Goal: Check status: Check status

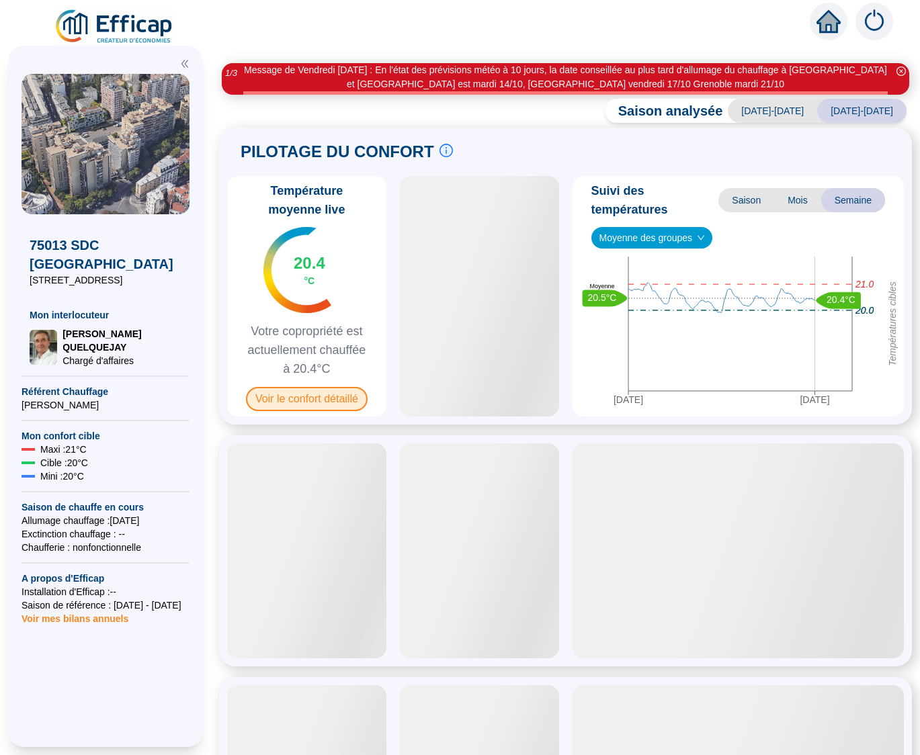
scroll to position [7, 0]
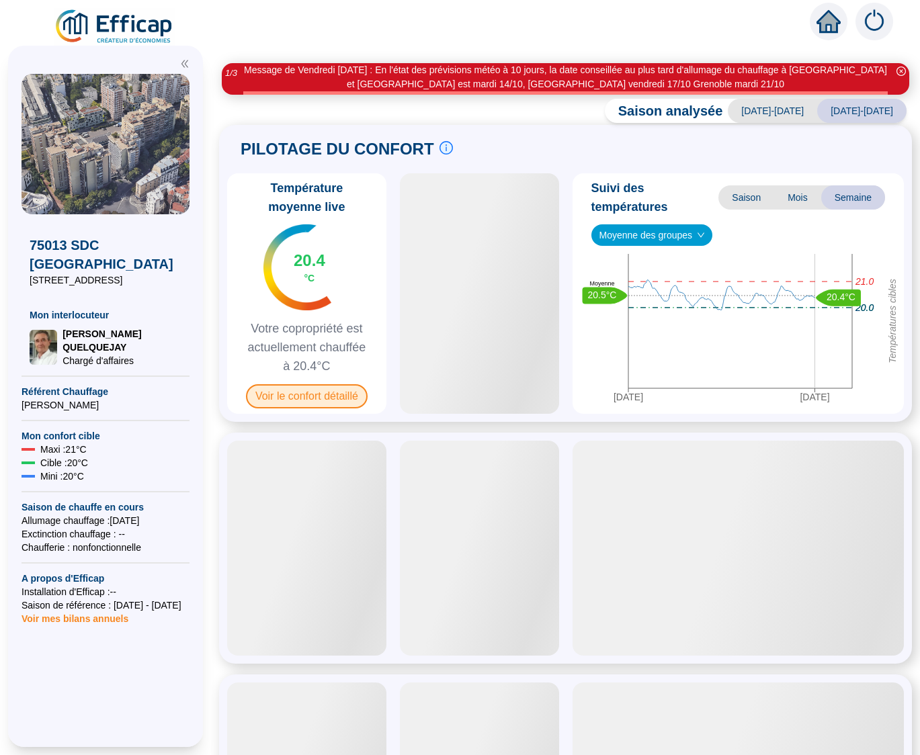
click at [310, 398] on span "Voir le confort détaillé" at bounding box center [307, 396] width 122 height 24
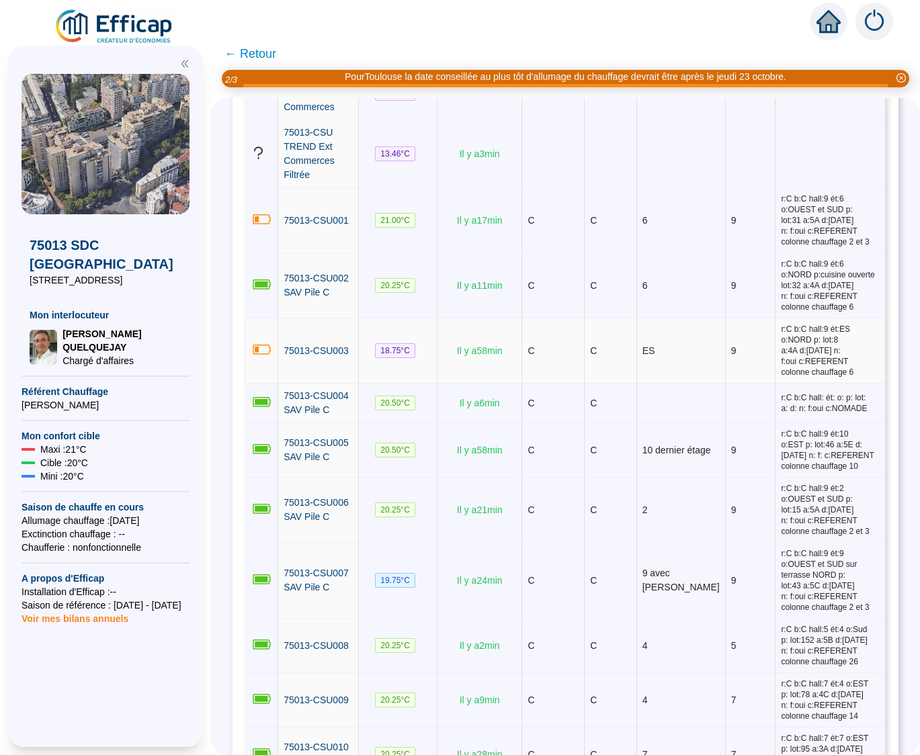
scroll to position [557, 0]
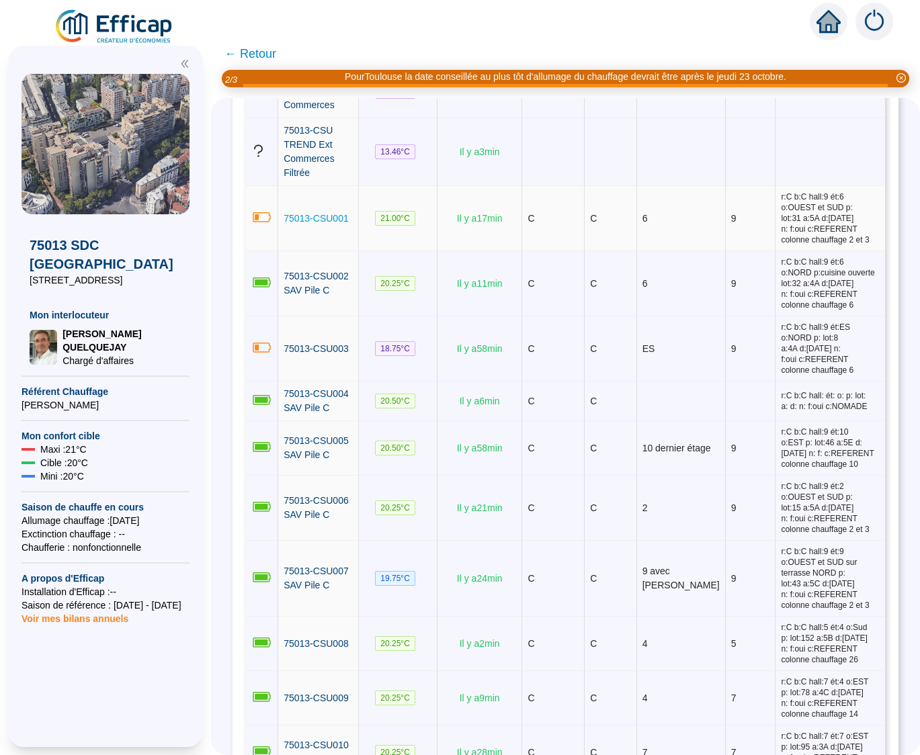
click at [298, 214] on span "75013-CSU001" at bounding box center [315, 218] width 65 height 11
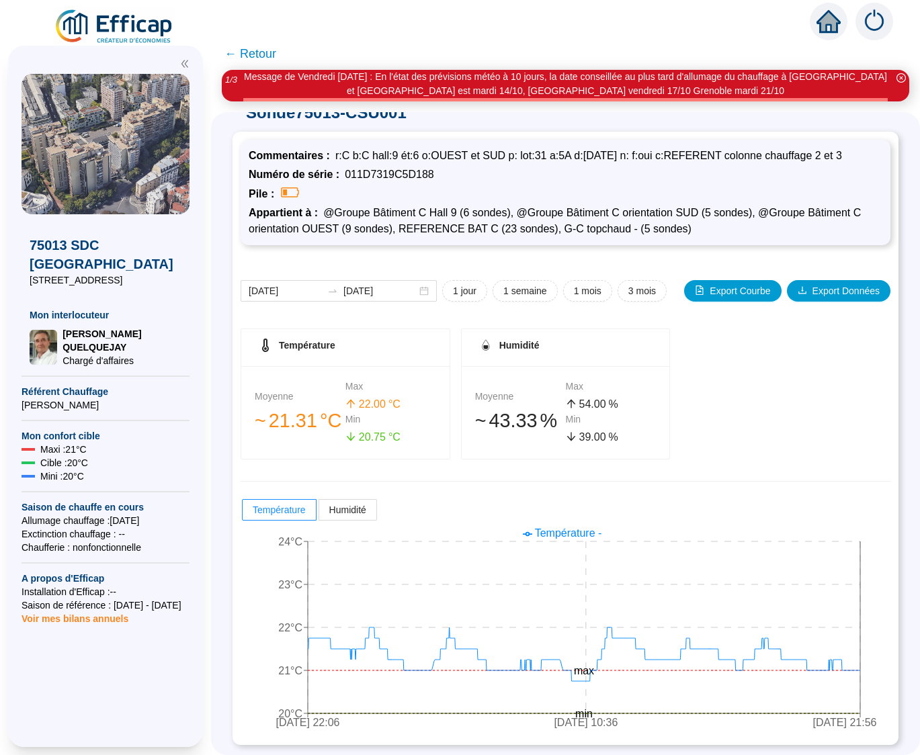
click at [234, 60] on span "← Retour" at bounding box center [250, 53] width 52 height 19
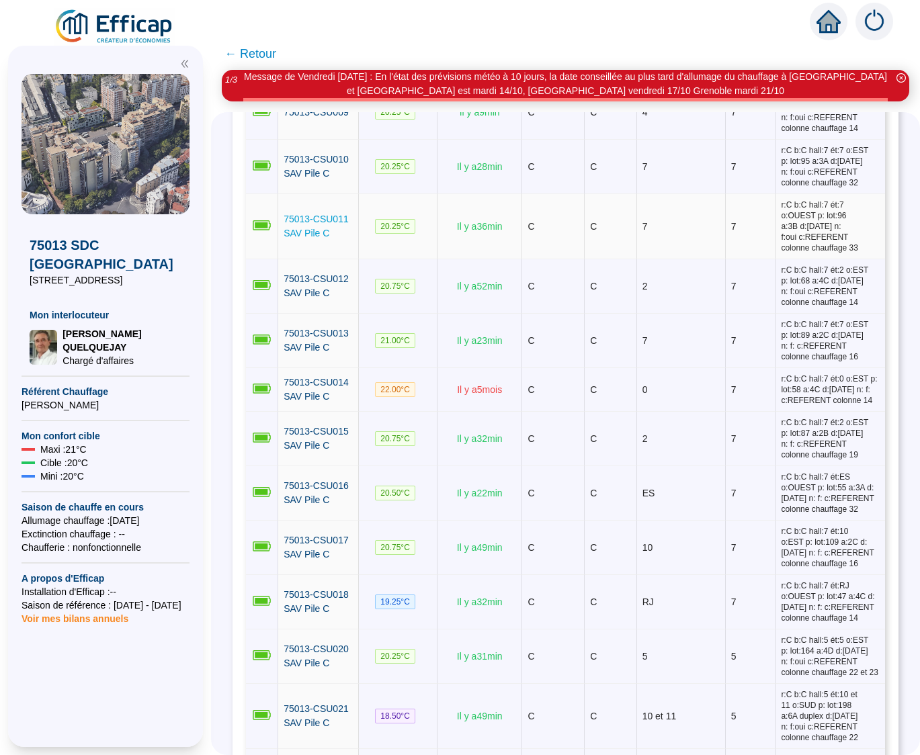
scroll to position [1160, 0]
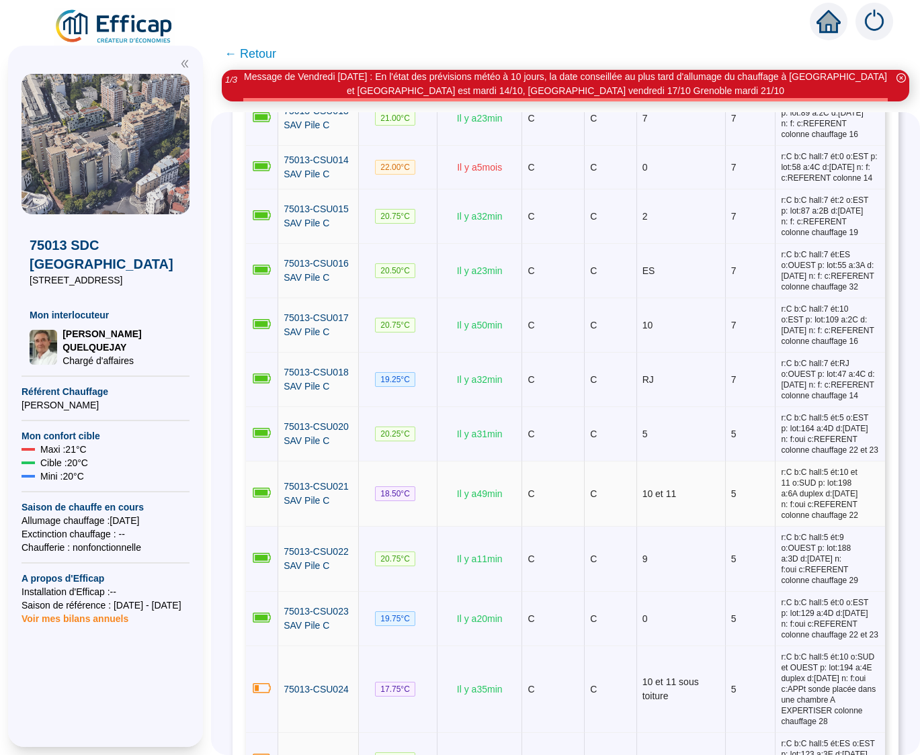
scroll to position [1380, 0]
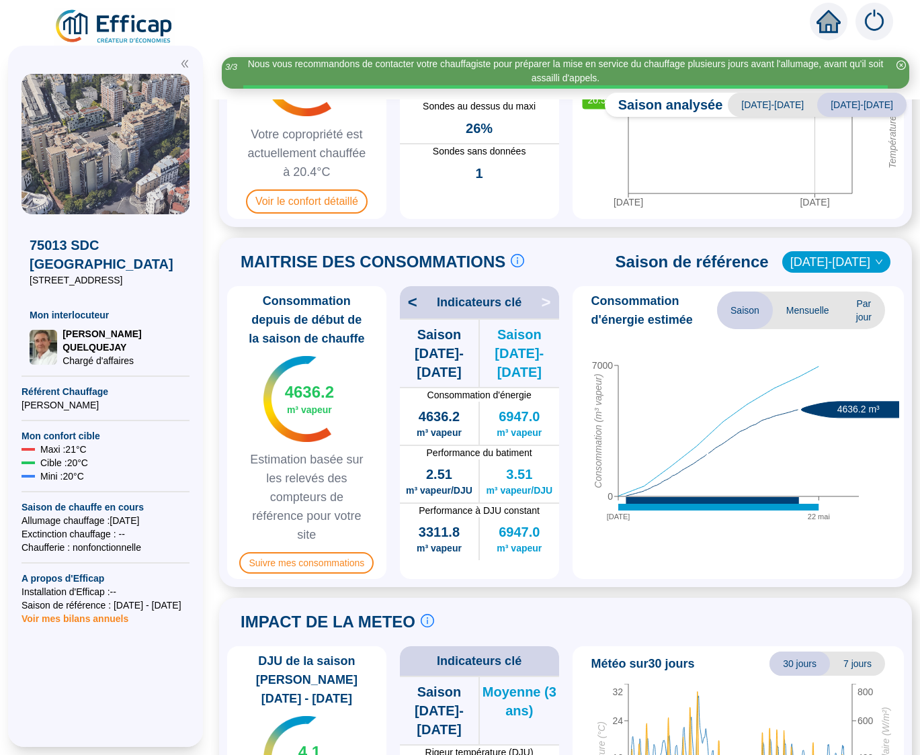
scroll to position [195, 0]
